Goal: Information Seeking & Learning: Learn about a topic

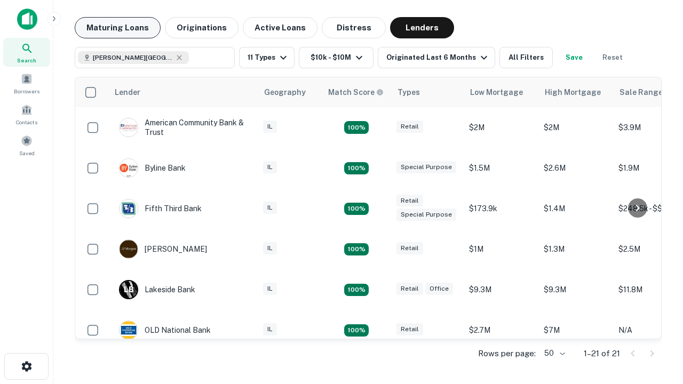
click at [117, 28] on button "Maturing Loans" at bounding box center [118, 27] width 86 height 21
